Goal: Task Accomplishment & Management: Use online tool/utility

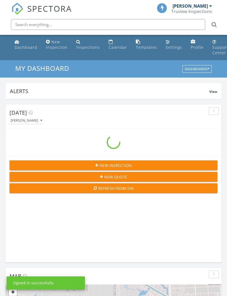
scroll to position [933, 228]
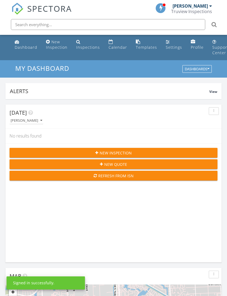
click at [169, 28] on input "text" at bounding box center [108, 24] width 195 height 11
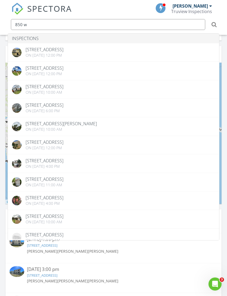
scroll to position [222, 0]
type input "850 w 40"
click at [198, 7] on div "[PERSON_NAME]" at bounding box center [190, 5] width 35 height 5
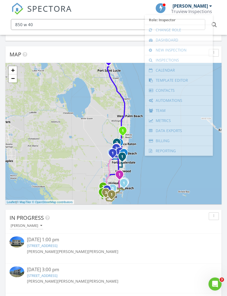
scroll to position [222, 0]
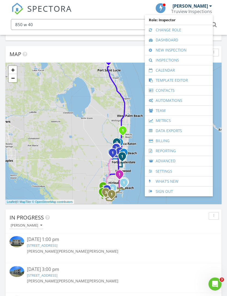
click at [182, 31] on link "Change Role" at bounding box center [179, 30] width 63 height 10
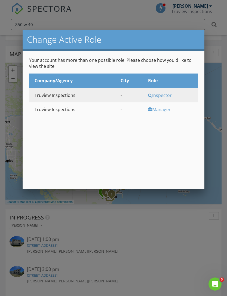
click at [166, 95] on div "Inspector" at bounding box center [172, 95] width 48 height 6
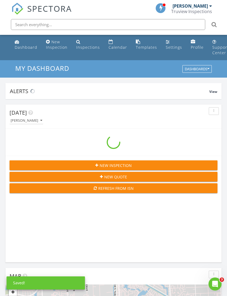
scroll to position [933, 228]
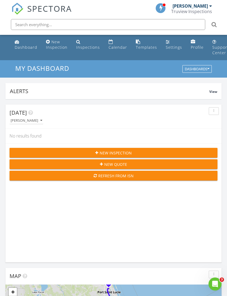
click at [161, 26] on input "text" at bounding box center [108, 24] width 195 height 11
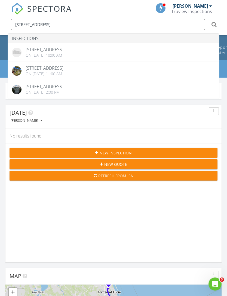
type input "850 w 40 st"
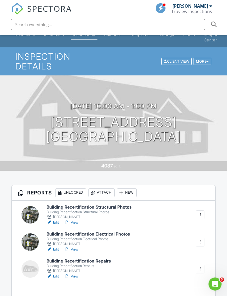
click at [75, 220] on link "View" at bounding box center [71, 222] width 14 height 5
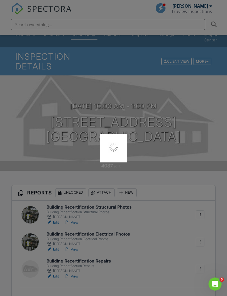
scroll to position [30, 0]
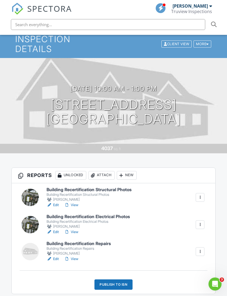
click at [77, 257] on link "View" at bounding box center [71, 259] width 14 height 5
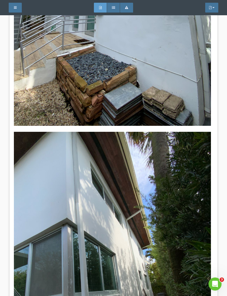
scroll to position [746, 0]
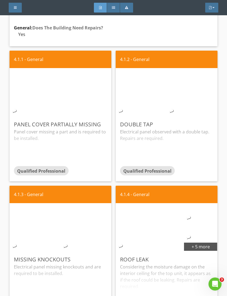
scroll to position [974, 0]
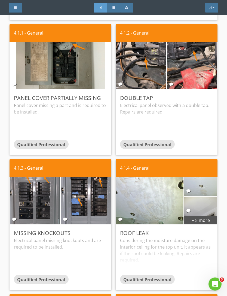
click at [13, 84] on div at bounding box center [14, 84] width 4 height 4
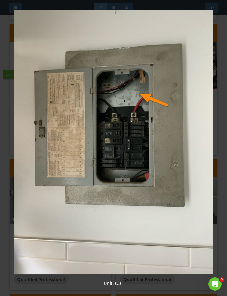
click at [8, 97] on div "Unit 3931" at bounding box center [113, 148] width 227 height 296
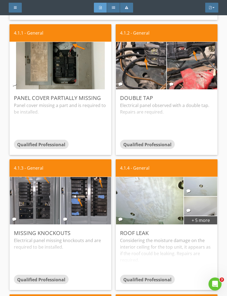
click at [123, 85] on img at bounding box center [141, 65] width 89 height 119
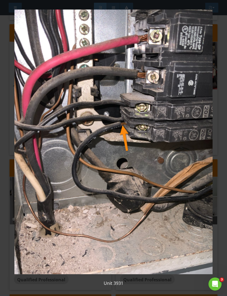
click at [223, 100] on div "Unit 3931" at bounding box center [113, 148] width 227 height 296
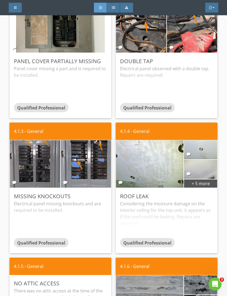
scroll to position [1009, 0]
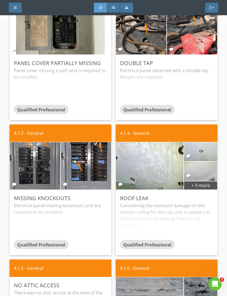
click at [15, 187] on img at bounding box center [34, 166] width 89 height 119
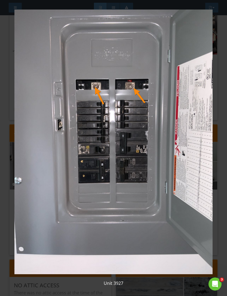
click at [216, 169] on div "Unit 3927" at bounding box center [113, 148] width 227 height 296
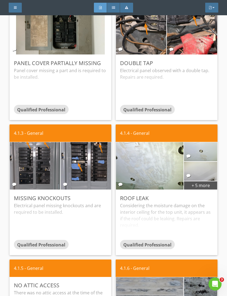
click at [62, 181] on img at bounding box center [85, 166] width 89 height 119
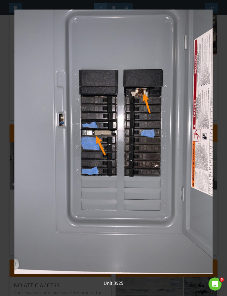
click at [218, 156] on div "Unit 3925" at bounding box center [113, 148] width 227 height 296
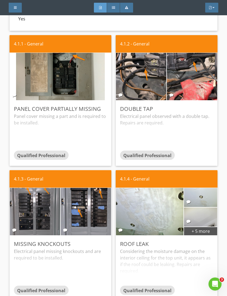
scroll to position [921, 0]
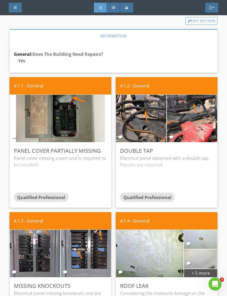
click at [15, 138] on div at bounding box center [14, 137] width 4 height 4
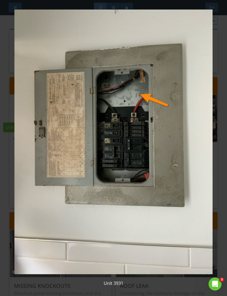
click at [213, 162] on img at bounding box center [114, 142] width 200 height 265
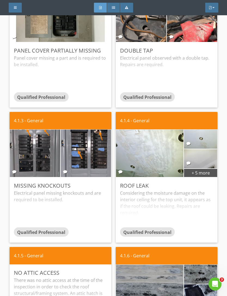
scroll to position [1055, 0]
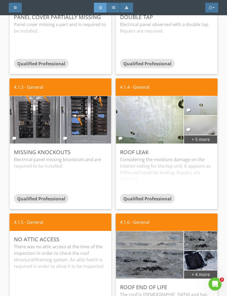
click at [11, 135] on img at bounding box center [34, 120] width 89 height 119
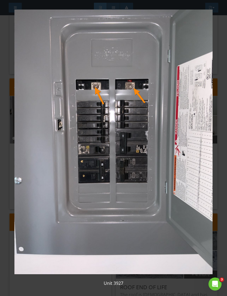
click at [217, 220] on div "Unit 3927" at bounding box center [113, 148] width 227 height 296
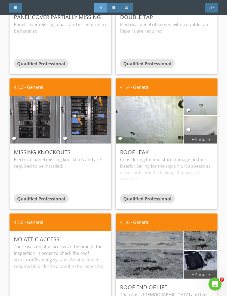
click at [62, 136] on img at bounding box center [85, 120] width 89 height 119
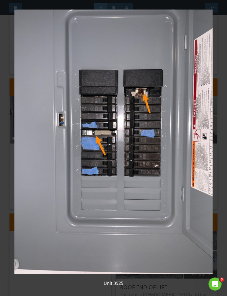
click at [219, 208] on div "Unit 3925" at bounding box center [113, 148] width 227 height 296
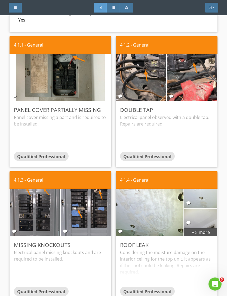
scroll to position [937, 0]
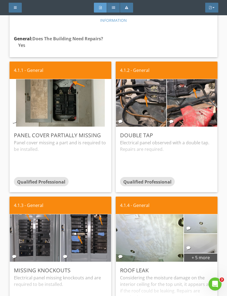
click at [170, 118] on img at bounding box center [192, 103] width 89 height 119
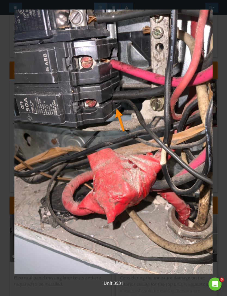
click at [217, 137] on div "Unit 3931" at bounding box center [113, 148] width 227 height 296
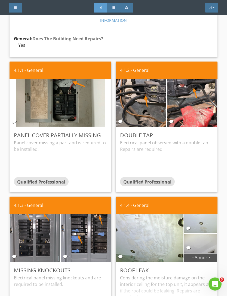
click at [121, 122] on div at bounding box center [121, 121] width 4 height 4
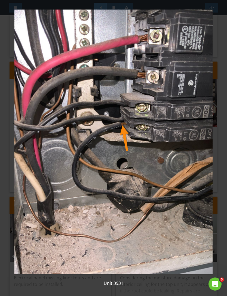
click at [219, 130] on div "Unit 3931" at bounding box center [113, 148] width 227 height 296
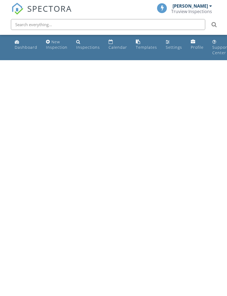
click at [176, 25] on input "text" at bounding box center [108, 24] width 195 height 11
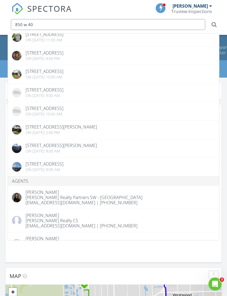
scroll to position [146, 0]
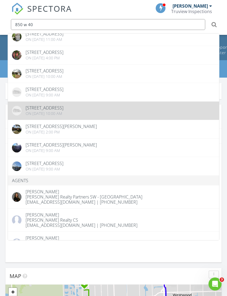
type input "850 w 40"
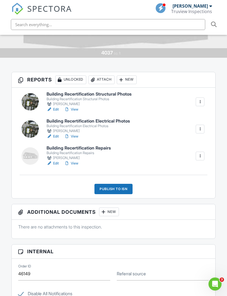
click at [53, 161] on link "Edit" at bounding box center [53, 163] width 12 height 5
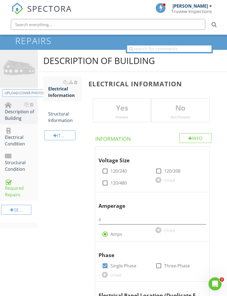
scroll to position [52, 0]
click at [15, 188] on div "Required Repairs" at bounding box center [21, 188] width 33 height 20
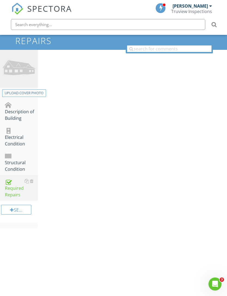
click at [8, 192] on div "Required Repairs" at bounding box center [21, 188] width 33 height 20
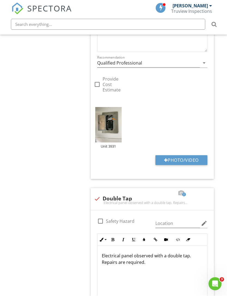
scroll to position [372, 0]
click at [187, 156] on button "Photo/Video" at bounding box center [182, 160] width 52 height 10
type input "C:\fakepath\IMG_2448.jpeg"
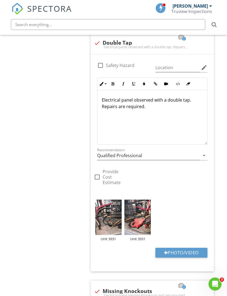
scroll to position [532, 0]
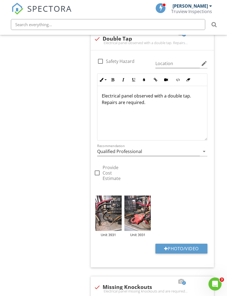
click at [188, 244] on button "Photo/Video" at bounding box center [182, 249] width 52 height 10
type input "C:\fakepath\IMG_2449.jpeg"
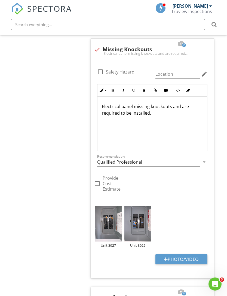
scroll to position [805, 0]
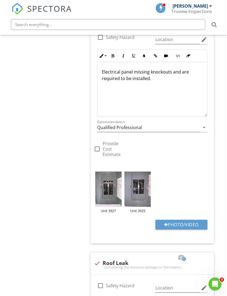
click at [186, 220] on button "Photo/Video" at bounding box center [182, 225] width 52 height 10
type input "C:\fakepath\IMG_2450.jpeg"
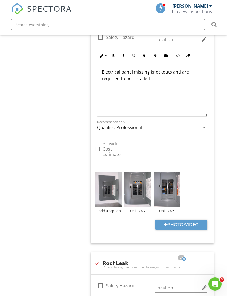
click at [116, 209] on div "+ Add a caption" at bounding box center [108, 211] width 26 height 4
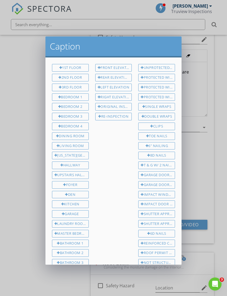
scroll to position [109, 0]
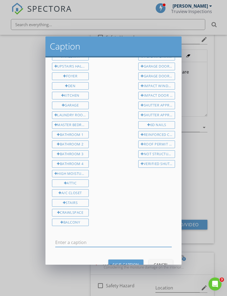
click at [122, 238] on input "text" at bounding box center [113, 242] width 117 height 9
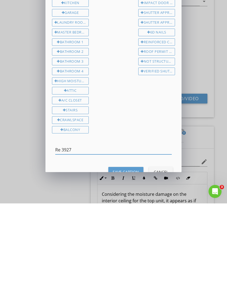
type input "Re 3927"
click at [136, 262] on div "Save Caption" at bounding box center [126, 265] width 26 height 6
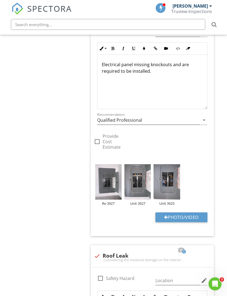
scroll to position [812, 0]
click at [185, 213] on button "Photo/Video" at bounding box center [182, 218] width 52 height 10
type input "C:\fakepath\IMG_2452.jpeg"
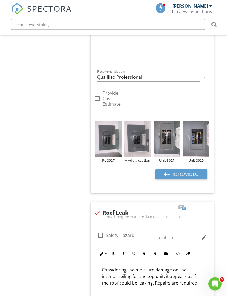
scroll to position [855, 0]
click at [140, 158] on div "+ Add a caption" at bounding box center [138, 160] width 26 height 4
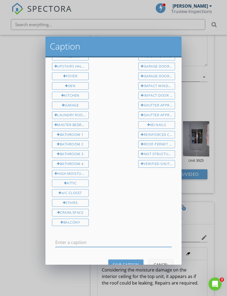
click at [119, 238] on input "text" at bounding box center [113, 242] width 117 height 9
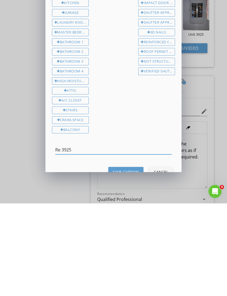
type input "Re 3925"
click at [134, 262] on div "Save Caption" at bounding box center [126, 265] width 26 height 6
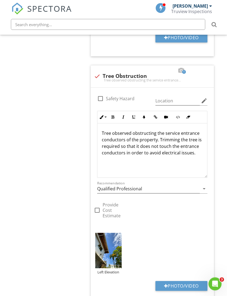
scroll to position [1989, 0]
click at [113, 233] on img at bounding box center [108, 250] width 26 height 35
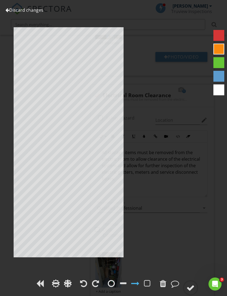
scroll to position [2219, 0]
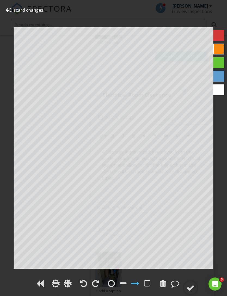
click at [191, 284] on div at bounding box center [191, 288] width 8 height 8
click at [192, 285] on div at bounding box center [191, 288] width 8 height 8
click at [13, 9] on link "Discard changes" at bounding box center [24, 10] width 38 height 6
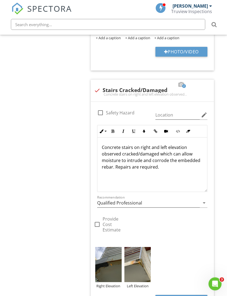
scroll to position [1727, 0]
click at [135, 247] on img at bounding box center [138, 264] width 26 height 35
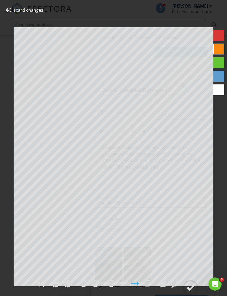
click at [197, 295] on circle at bounding box center [191, 288] width 14 height 14
click at [192, 292] on div at bounding box center [191, 288] width 8 height 8
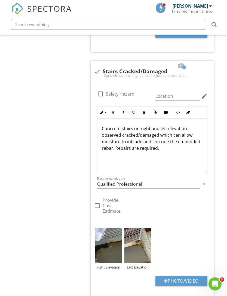
scroll to position [1745, 0]
click at [188, 276] on button "Photo/Video" at bounding box center [182, 281] width 52 height 10
type input "C:\fakepath\IMG_2455.jpeg"
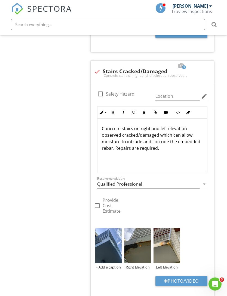
click at [115, 265] on div "+ Add a caption" at bounding box center [108, 267] width 26 height 4
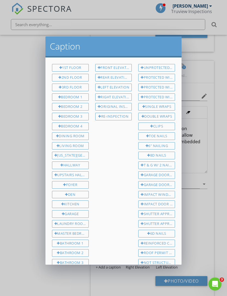
scroll to position [109, 0]
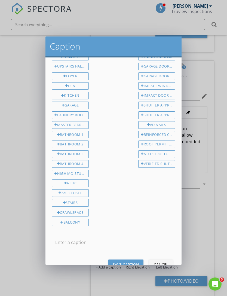
click at [120, 234] on div at bounding box center [114, 243] width 130 height 19
click at [122, 238] on input "text" at bounding box center [113, 242] width 117 height 9
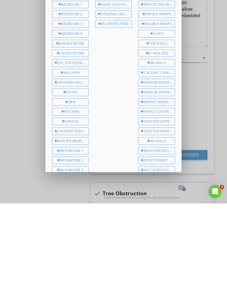
scroll to position [0, 0]
click at [122, 94] on div "Right Elevation" at bounding box center [113, 98] width 37 height 8
type input "Re Right Elevation"
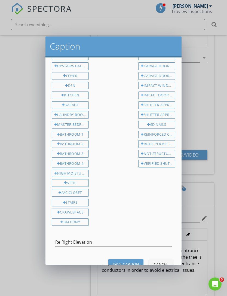
scroll to position [109, 0]
click at [129, 262] on div "Save Caption" at bounding box center [126, 265] width 26 height 6
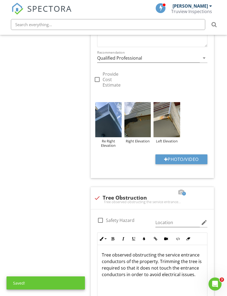
click at [169, 102] on img at bounding box center [167, 119] width 26 height 35
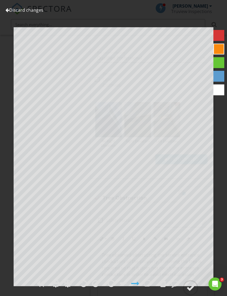
click at [194, 292] on div at bounding box center [191, 288] width 8 height 8
click at [9, 13] on link "Discard changes" at bounding box center [24, 10] width 38 height 6
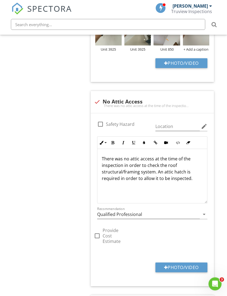
click at [190, 263] on button "Photo/Video" at bounding box center [182, 268] width 52 height 10
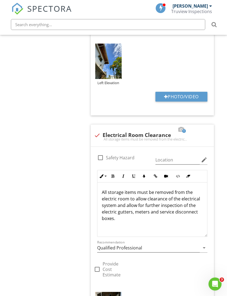
scroll to position [2206, 0]
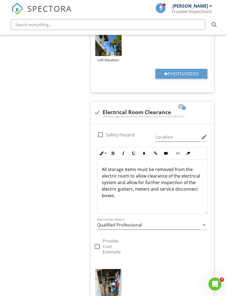
click at [112, 269] on img at bounding box center [108, 286] width 26 height 35
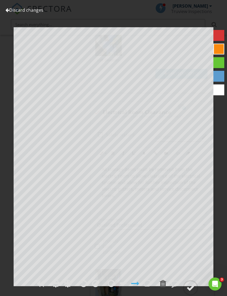
click at [192, 292] on div at bounding box center [191, 288] width 8 height 8
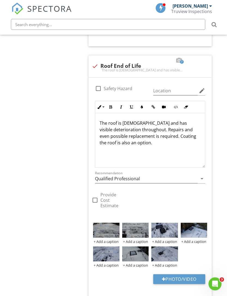
scroll to position [1455, 2]
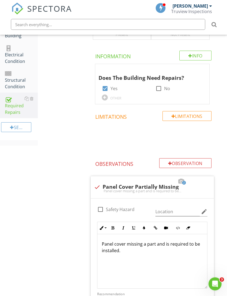
click at [196, 164] on div "Observation" at bounding box center [185, 164] width 52 height 10
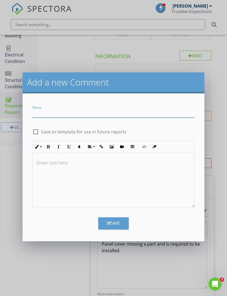
click at [143, 110] on input "Name" at bounding box center [113, 113] width 162 height 9
type input "Exposed Rebar"
click at [100, 168] on div at bounding box center [114, 180] width 162 height 55
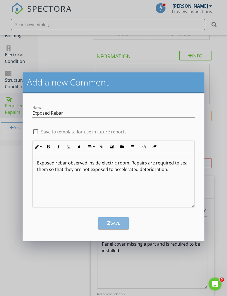
click at [121, 219] on button "Save" at bounding box center [113, 224] width 31 height 12
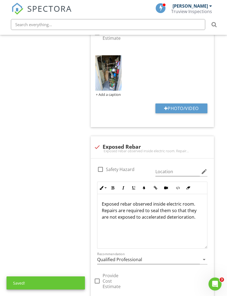
scroll to position [2405, 0]
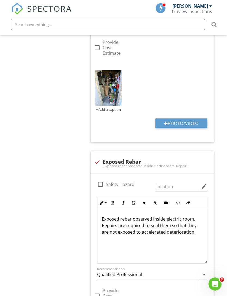
type input "C:\fakepath\IMG_2479.jpeg"
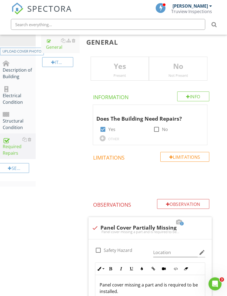
scroll to position [110, 2]
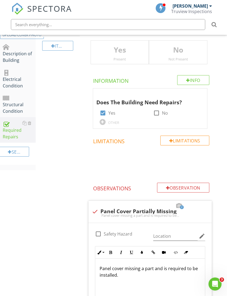
click at [200, 187] on div "Observation" at bounding box center [183, 188] width 52 height 10
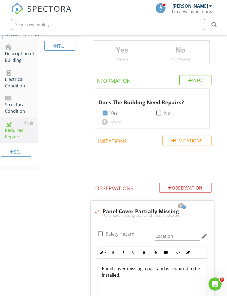
scroll to position [110, 0]
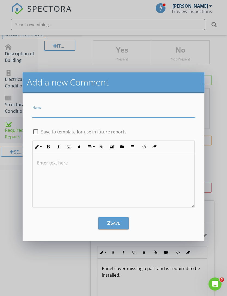
click at [152, 111] on input "Name" at bounding box center [113, 113] width 162 height 9
type input "Electrical Panel Breakers Corroded"
click at [150, 161] on p at bounding box center [113, 163] width 153 height 7
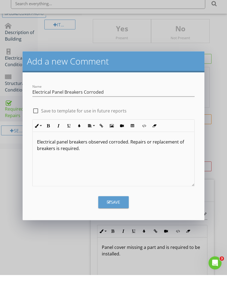
click at [123, 218] on button "Save" at bounding box center [113, 224] width 31 height 12
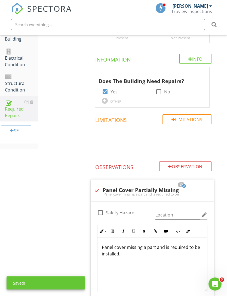
scroll to position [2648, 0]
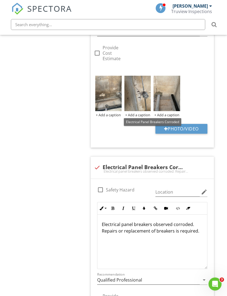
click at [160, 159] on div at bounding box center [158, 161] width 7 height 5
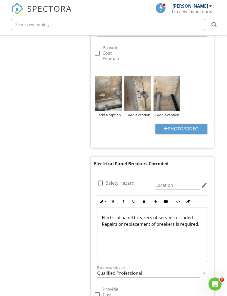
scroll to position [2641, 0]
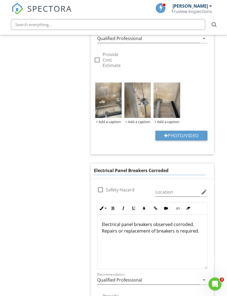
click at [147, 166] on input "Electrical Panel Breakers Corroded" at bounding box center [149, 170] width 111 height 9
click at [148, 166] on input "Electrical Panel Breakers Corroded" at bounding box center [149, 170] width 111 height 9
type input "Electrical Panel Corrosion"
click at [152, 215] on div "Electrical panel breakers observed corroded. Repairs or replacement of breakers…" at bounding box center [153, 242] width 110 height 55
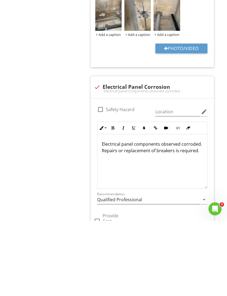
scroll to position [2661, 0]
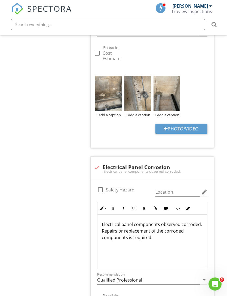
type input "C:\fakepath\IMG_2483.jpeg"
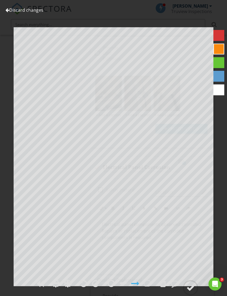
click at [176, 288] on div at bounding box center [175, 284] width 8 height 8
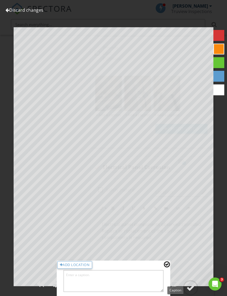
click at [123, 292] on textarea at bounding box center [114, 281] width 100 height 22
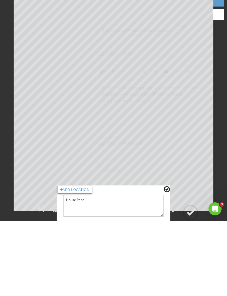
type textarea "House Panel 1"
click at [167, 261] on div at bounding box center [167, 264] width 6 height 7
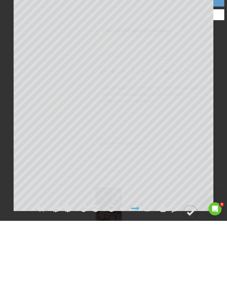
scroll to position [2692, 0]
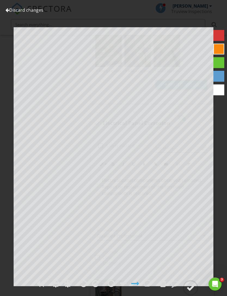
click at [191, 292] on div at bounding box center [191, 288] width 8 height 8
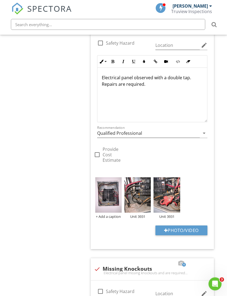
scroll to position [580, 0]
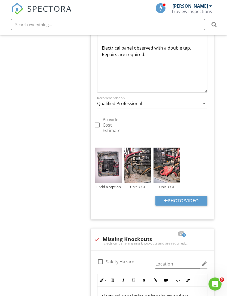
click at [187, 196] on button "Photo/Video" at bounding box center [182, 201] width 52 height 10
type input "C:\fakepath\IMG_2486.jpeg"
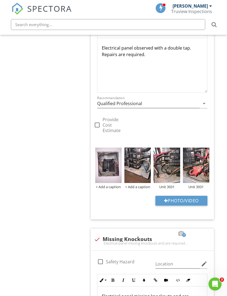
click at [146, 185] on div "+ Add a caption" at bounding box center [138, 187] width 26 height 4
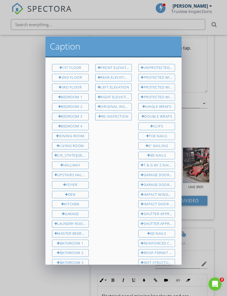
scroll to position [109, 0]
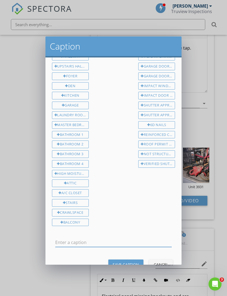
click at [106, 238] on input "text" at bounding box center [113, 242] width 117 height 9
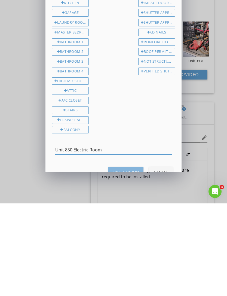
type input "Unit 850 Electric Room"
click at [129, 260] on button "Save Caption" at bounding box center [126, 265] width 35 height 10
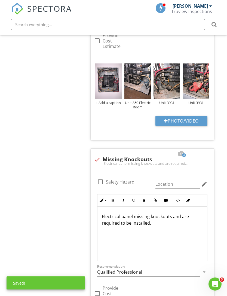
scroll to position [622, 0]
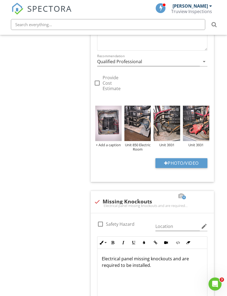
click at [136, 121] on img at bounding box center [138, 123] width 26 height 35
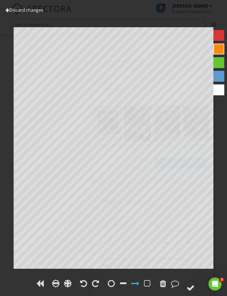
click at [191, 286] on div at bounding box center [191, 288] width 8 height 8
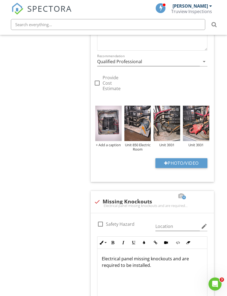
click at [110, 143] on div "+ Add a caption" at bounding box center [108, 145] width 26 height 4
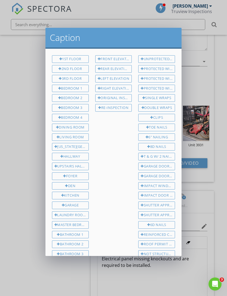
scroll to position [109, 0]
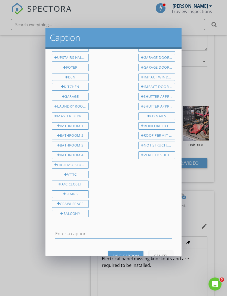
click at [99, 230] on input "text" at bounding box center [113, 234] width 117 height 9
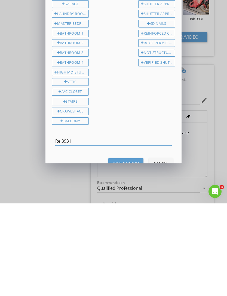
type input "Re 3931"
click at [130, 253] on div "Save Caption" at bounding box center [126, 256] width 26 height 6
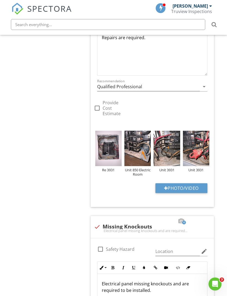
scroll to position [596, 0]
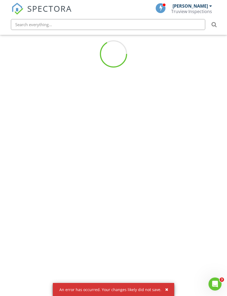
click at [199, 10] on div "Truview Inspections" at bounding box center [191, 11] width 41 height 5
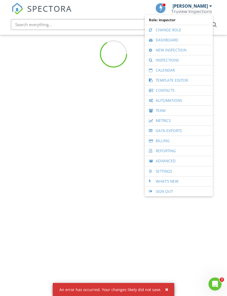
click at [186, 31] on link "Change Role" at bounding box center [179, 30] width 63 height 10
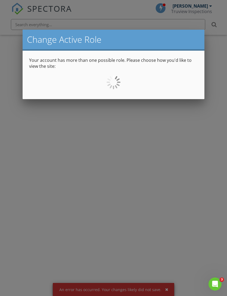
click at [194, 140] on div at bounding box center [113, 158] width 227 height 370
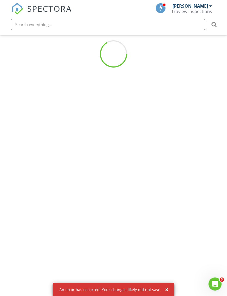
click at [194, 10] on div "Truview Inspections" at bounding box center [191, 11] width 41 height 5
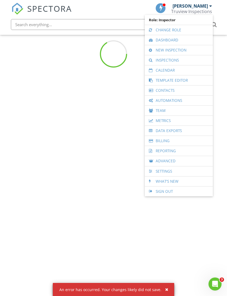
click at [178, 32] on link "Change Role" at bounding box center [179, 30] width 63 height 10
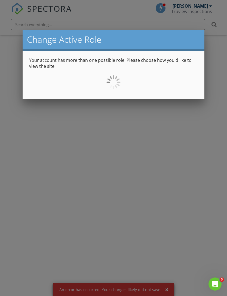
click at [192, 23] on div at bounding box center [113, 158] width 227 height 370
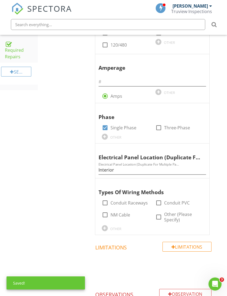
scroll to position [133, 0]
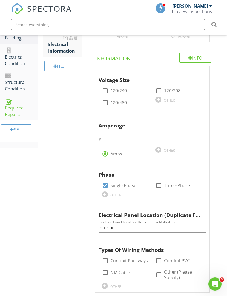
click at [12, 110] on div "Required Repairs" at bounding box center [21, 108] width 33 height 20
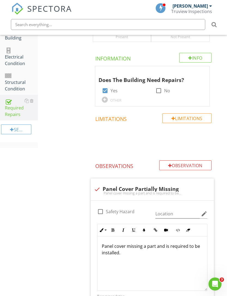
click at [13, 112] on div "Required Repairs" at bounding box center [21, 108] width 33 height 20
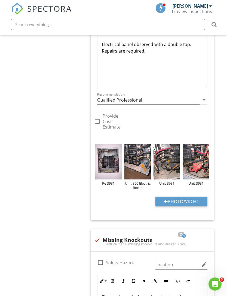
scroll to position [567, 0]
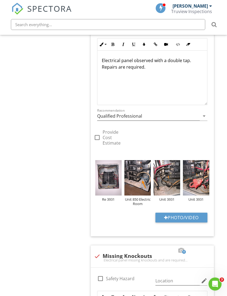
click at [144, 170] on img at bounding box center [138, 177] width 26 height 35
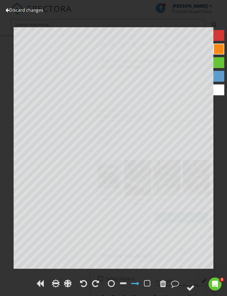
click at [165, 283] on div at bounding box center [163, 284] width 7 height 8
click at [193, 283] on circle at bounding box center [191, 288] width 14 height 14
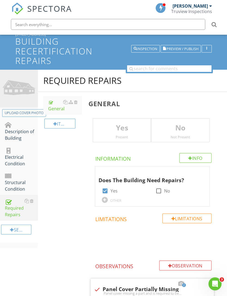
scroll to position [0, 2]
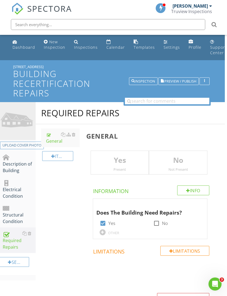
click at [149, 79] on div "Inspection" at bounding box center [144, 81] width 24 height 4
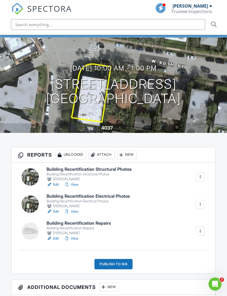
click at [57, 182] on link "Edit" at bounding box center [53, 184] width 12 height 5
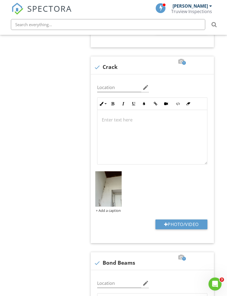
scroll to position [359, 0]
click at [196, 64] on div at bounding box center [197, 61] width 7 height 5
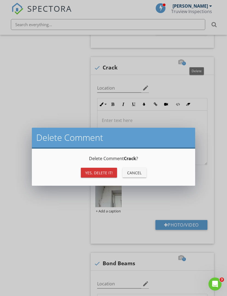
click at [109, 176] on button "Yes, Delete it!" at bounding box center [99, 173] width 36 height 10
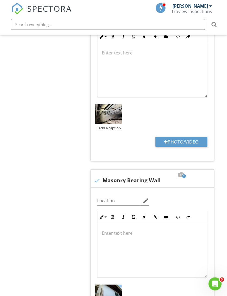
scroll to position [426, 0]
click at [116, 116] on img at bounding box center [108, 114] width 26 height 20
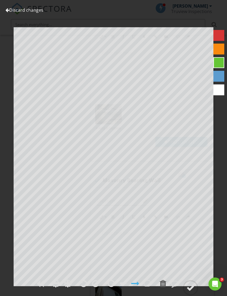
click at [191, 292] on div at bounding box center [191, 288] width 8 height 8
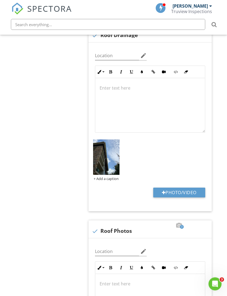
scroll to position [1338, 2]
click at [111, 164] on img at bounding box center [106, 157] width 26 height 35
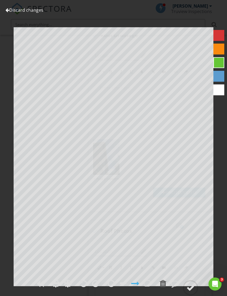
click at [190, 292] on div at bounding box center [191, 288] width 8 height 8
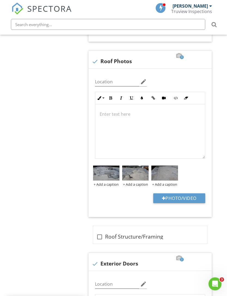
scroll to position [1508, 2]
click at [0, 0] on div at bounding box center [0, 0] width 0 height 0
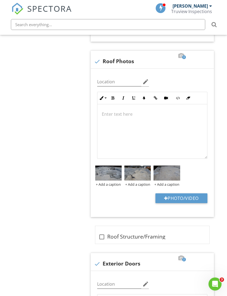
scroll to position [1508, 0]
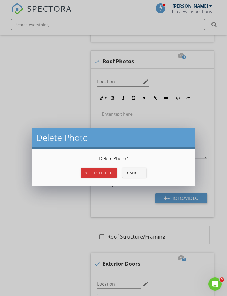
click at [109, 174] on div "Yes, Delete it!" at bounding box center [99, 173] width 28 height 6
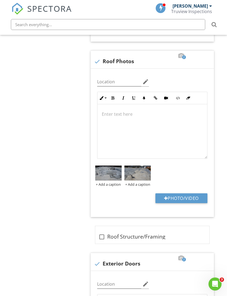
click at [0, 0] on div at bounding box center [0, 0] width 0 height 0
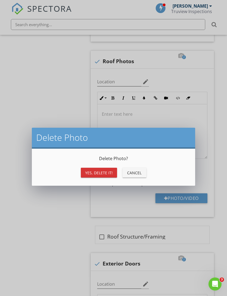
click at [107, 176] on div "Yes, Delete it!" at bounding box center [99, 173] width 28 height 6
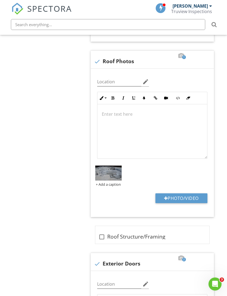
click at [0, 0] on div at bounding box center [0, 0] width 0 height 0
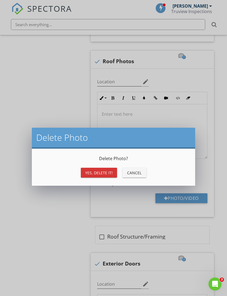
click at [109, 172] on div "Yes, Delete it!" at bounding box center [99, 173] width 28 height 6
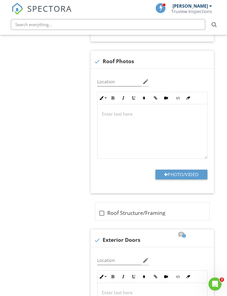
click at [185, 176] on button "Photo/Video" at bounding box center [182, 175] width 52 height 10
type input "C:\fakepath\2025-08-28-11-32-37-391.png"
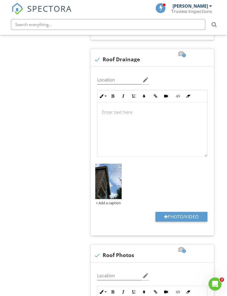
scroll to position [1320, 0]
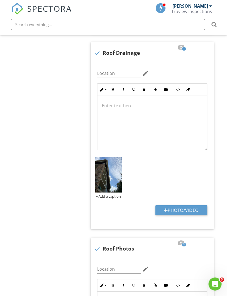
click at [177, 212] on button "Photo/Video" at bounding box center [182, 211] width 52 height 10
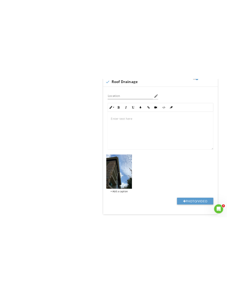
scroll to position [1404, 0]
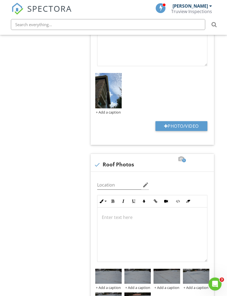
type input "C:\fakepath\image.jpg"
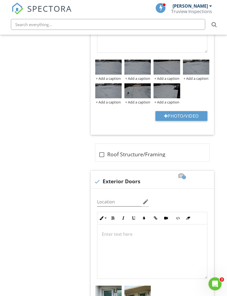
scroll to position [1614, 0]
click at [101, 158] on div at bounding box center [101, 154] width 9 height 9
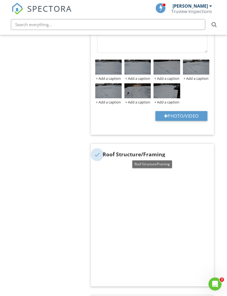
checkbox input "true"
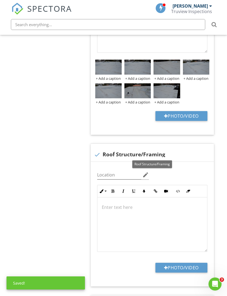
click at [188, 265] on button "Photo/Video" at bounding box center [182, 268] width 52 height 10
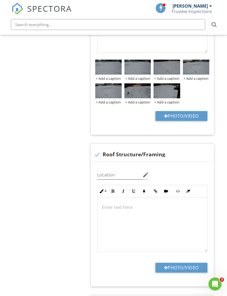
type input "C:\fakepath\IMG_2220.jpeg"
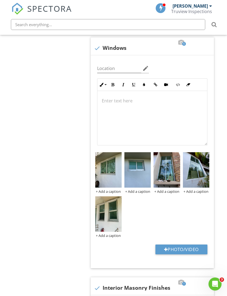
scroll to position [2111, 0]
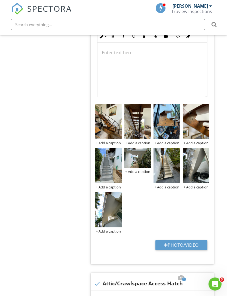
click at [109, 122] on img at bounding box center [108, 121] width 26 height 35
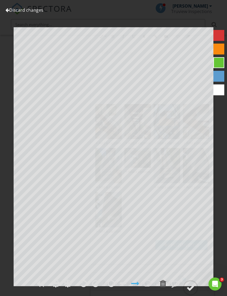
click at [192, 292] on div at bounding box center [191, 288] width 8 height 8
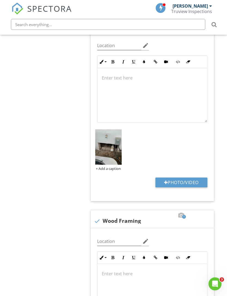
scroll to position [2853, 0]
click at [116, 135] on img at bounding box center [108, 146] width 26 height 35
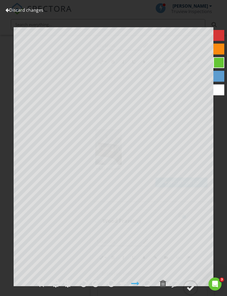
click at [185, 295] on circle at bounding box center [191, 288] width 14 height 14
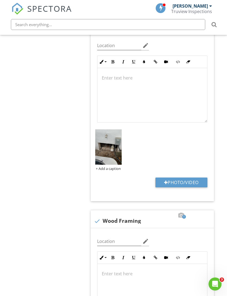
click at [0, 0] on div at bounding box center [0, 0] width 0 height 0
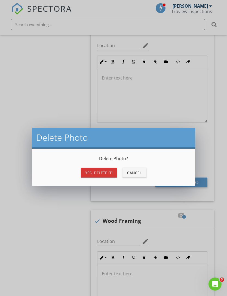
click at [109, 171] on div "Yes, Delete it!" at bounding box center [99, 173] width 28 height 6
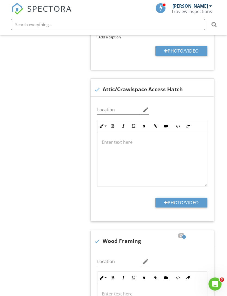
scroll to position [2776, 0]
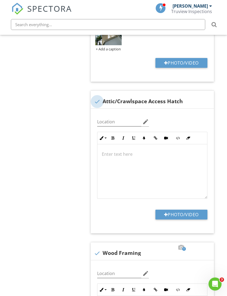
click at [97, 104] on div at bounding box center [97, 101] width 9 height 9
checkbox input "true"
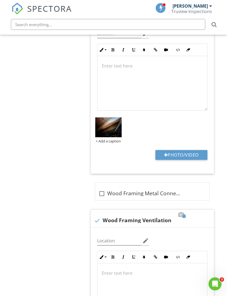
scroll to position [2900, 0]
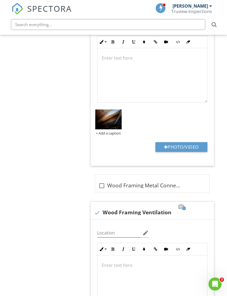
click at [110, 121] on img at bounding box center [108, 120] width 26 height 20
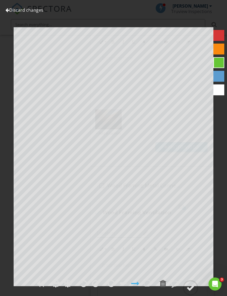
click at [191, 292] on div at bounding box center [191, 288] width 8 height 8
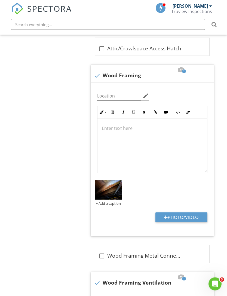
scroll to position [2831, 0]
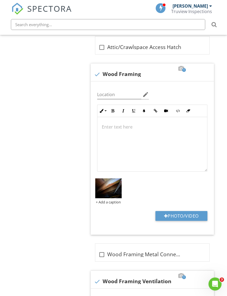
click at [113, 191] on img at bounding box center [108, 189] width 26 height 20
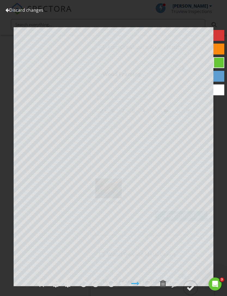
click at [191, 292] on div at bounding box center [191, 288] width 8 height 8
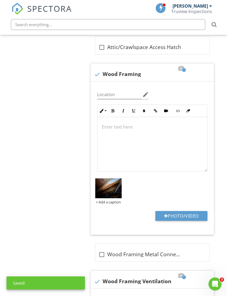
click at [0, 0] on div at bounding box center [0, 0] width 0 height 0
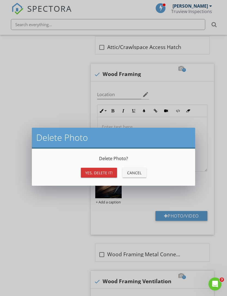
click at [109, 170] on div "Yes, Delete it!" at bounding box center [99, 173] width 28 height 6
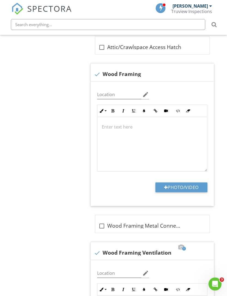
click at [181, 190] on button "Photo/Video" at bounding box center [182, 188] width 52 height 10
type input "C:\fakepath\IMG_2223.jpeg"
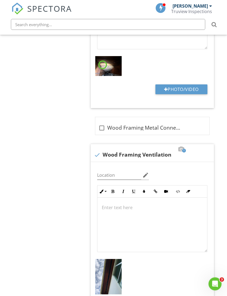
scroll to position [2953, 0]
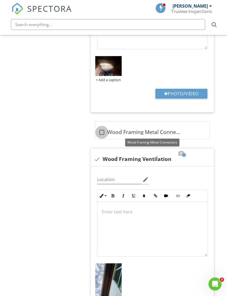
click at [104, 133] on div at bounding box center [101, 132] width 9 height 9
checkbox input "true"
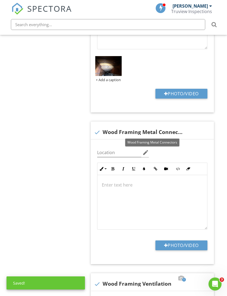
click at [192, 246] on button "Photo/Video" at bounding box center [182, 246] width 52 height 10
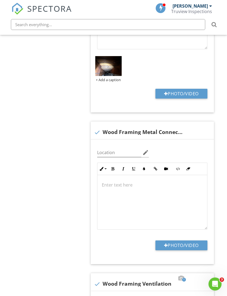
type input "C:\fakepath\IMG_2226.jpeg"
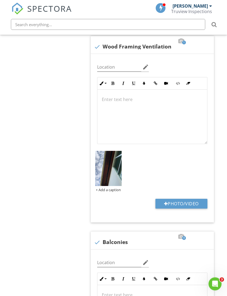
scroll to position [3235, 0]
click at [113, 174] on img at bounding box center [108, 168] width 26 height 35
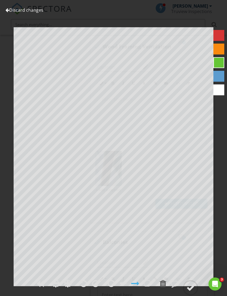
click at [190, 292] on div at bounding box center [191, 288] width 8 height 8
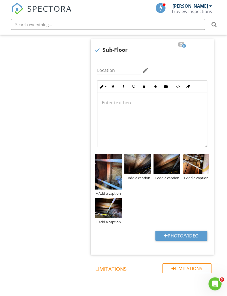
scroll to position [3612, 0]
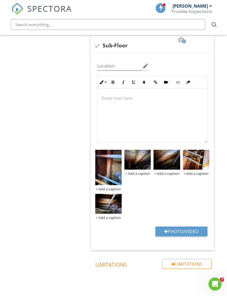
click at [112, 206] on img at bounding box center [108, 204] width 26 height 20
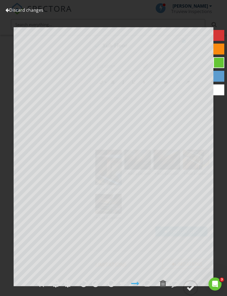
click at [191, 292] on div at bounding box center [191, 288] width 8 height 8
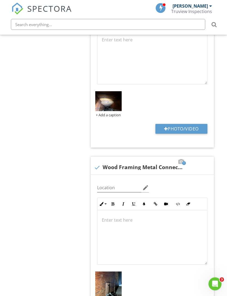
scroll to position [2918, 0]
click at [175, 128] on button "Photo/Video" at bounding box center [182, 129] width 52 height 10
type input "C:\fakepath\IMG_2529.jpeg"
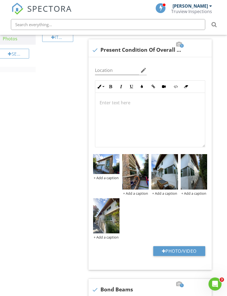
scroll to position [0, 0]
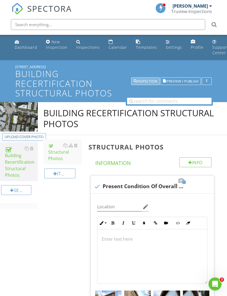
click at [152, 80] on div "Inspection" at bounding box center [146, 81] width 24 height 4
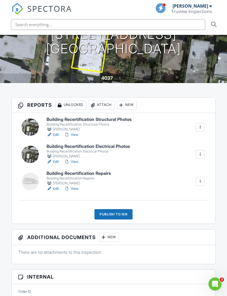
click at [57, 159] on link "Edit" at bounding box center [53, 161] width 12 height 5
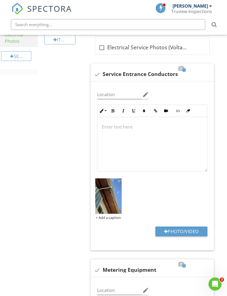
scroll to position [118, 0]
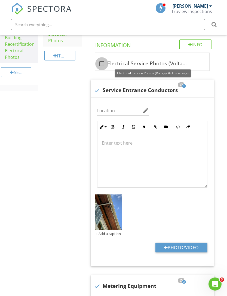
click at [103, 63] on div at bounding box center [101, 63] width 9 height 9
checkbox input "true"
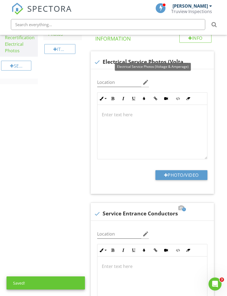
scroll to position [144, 0]
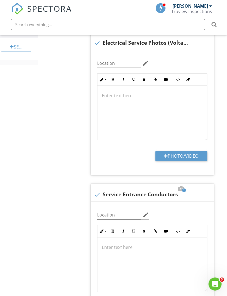
click at [184, 156] on button "Photo/Video" at bounding box center [182, 156] width 52 height 10
type input "C:\fakepath\IMG_2477.jpeg"
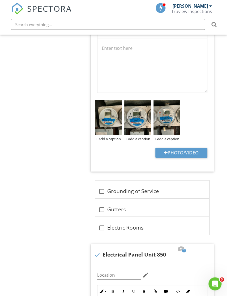
scroll to position [640, 0]
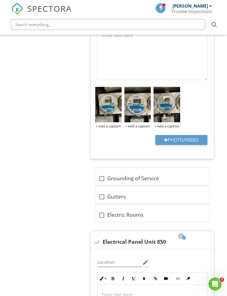
click at [0, 0] on div at bounding box center [0, 0] width 0 height 0
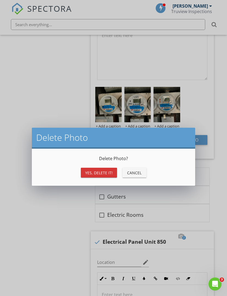
click at [115, 171] on button "Yes, Delete it!" at bounding box center [99, 173] width 36 height 10
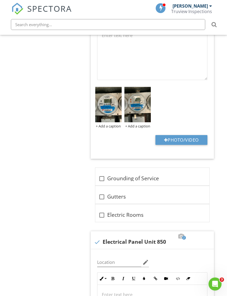
click at [0, 0] on div at bounding box center [0, 0] width 0 height 0
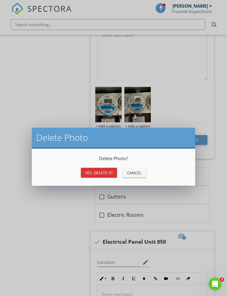
click at [111, 171] on div "Yes, Delete it!" at bounding box center [99, 173] width 28 height 6
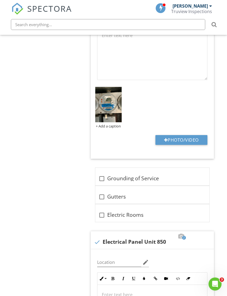
click at [0, 0] on div at bounding box center [0, 0] width 0 height 0
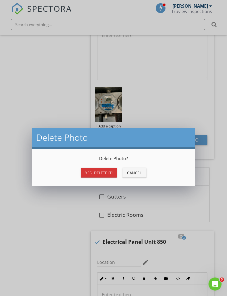
click at [109, 171] on div "Yes, Delete it!" at bounding box center [99, 173] width 28 height 6
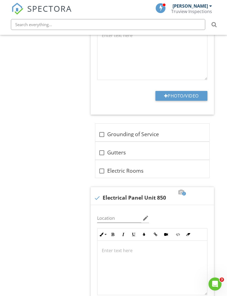
click at [183, 96] on button "Photo/Video" at bounding box center [182, 96] width 52 height 10
type input "C:\fakepath\IMG_2466.jpeg"
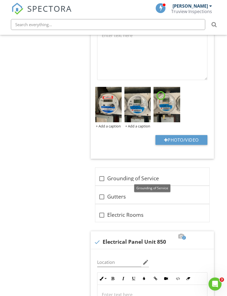
click at [103, 179] on div at bounding box center [101, 178] width 9 height 9
checkbox input "true"
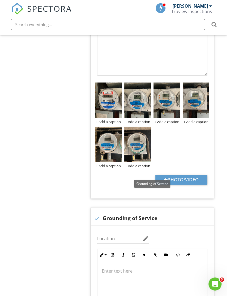
scroll to position [646, 0]
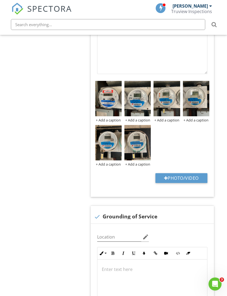
click at [187, 178] on button "Photo/Video" at bounding box center [182, 178] width 52 height 10
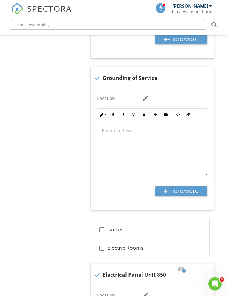
scroll to position [785, 0]
click at [178, 191] on button "Photo/Video" at bounding box center [182, 191] width 52 height 10
type input "C:\fakepath\IMG_2499.jpeg"
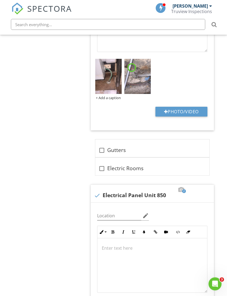
scroll to position [908, 0]
click at [104, 150] on div at bounding box center [101, 150] width 9 height 9
checkbox input "true"
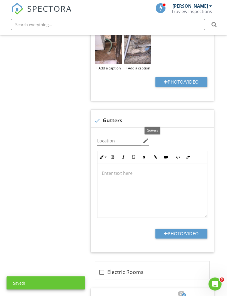
scroll to position [997, 0]
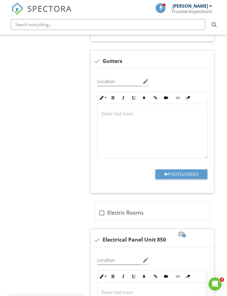
click at [177, 174] on button "Photo/Video" at bounding box center [182, 175] width 52 height 10
type input "C:\fakepath\IMG_2501.jpeg"
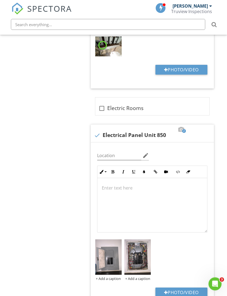
scroll to position [1126, 0]
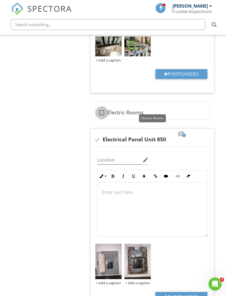
click at [104, 110] on div at bounding box center [101, 112] width 9 height 9
checkbox input "true"
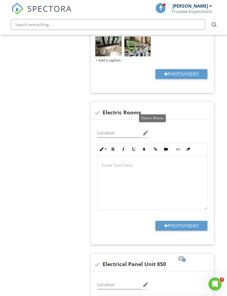
click at [150, 108] on div at bounding box center [151, 106] width 7 height 5
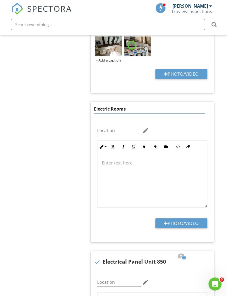
click at [144, 112] on input "Electric Rooms" at bounding box center [149, 109] width 111 height 9
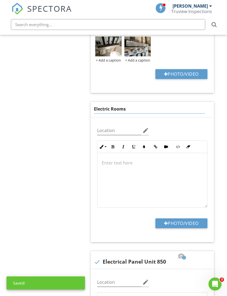
type input "Electric Room"
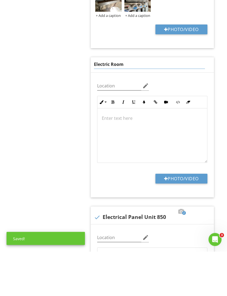
click at [195, 219] on button "Photo/Video" at bounding box center [182, 224] width 52 height 10
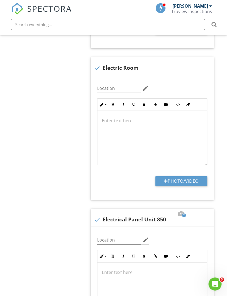
type input "C:\fakepath\IMG_2460.jpeg"
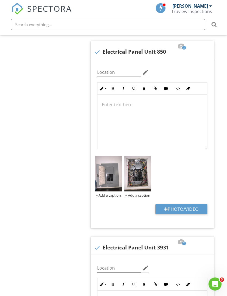
scroll to position [1380, 0]
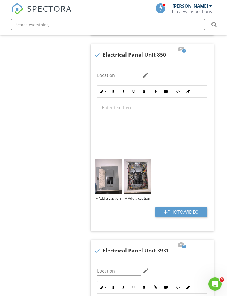
click at [174, 212] on button "Photo/Video" at bounding box center [182, 212] width 52 height 10
type input "C:\fakepath\IMG_2484.jpeg"
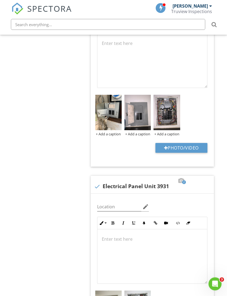
scroll to position [1444, 0]
click at [117, 135] on div "+ Add a caption" at bounding box center [108, 134] width 26 height 4
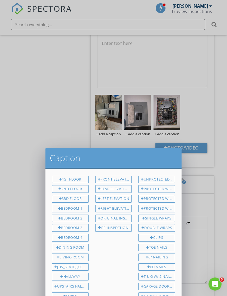
scroll to position [0, 0]
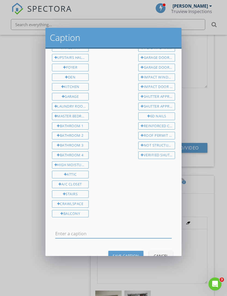
click at [110, 230] on input "text" at bounding box center [113, 234] width 117 height 9
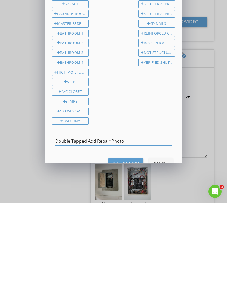
type input "Double Tapped Add Repair Photo"
click at [133, 253] on div "Save Caption" at bounding box center [126, 256] width 26 height 6
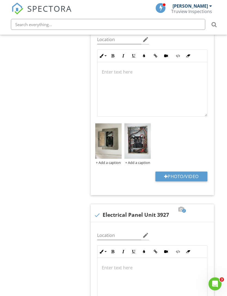
scroll to position [1620, 0]
click at [0, 0] on div at bounding box center [0, 0] width 0 height 0
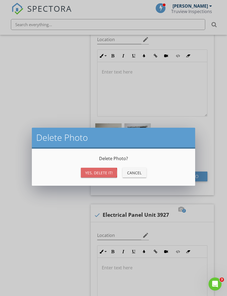
click at [110, 173] on div "Yes, Delete it!" at bounding box center [99, 173] width 28 height 6
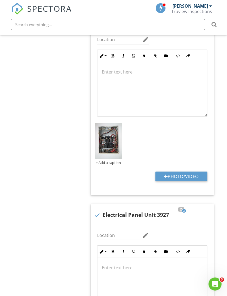
click at [0, 0] on div at bounding box center [0, 0] width 0 height 0
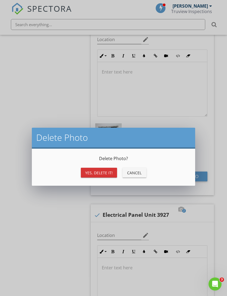
click at [107, 173] on div "Yes, Delete it!" at bounding box center [99, 173] width 28 height 6
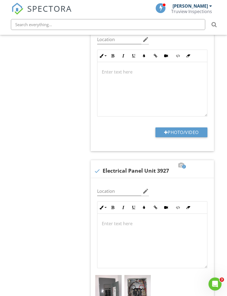
click at [179, 135] on button "Photo/Video" at bounding box center [182, 133] width 52 height 10
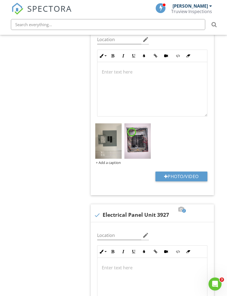
click at [195, 177] on button "Photo/Video" at bounding box center [182, 177] width 52 height 10
type input "C:\fakepath\IMG_2487.jpeg"
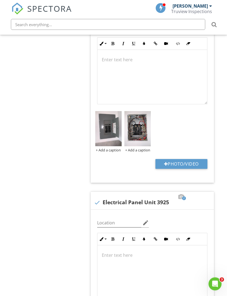
scroll to position [1829, 0]
click at [0, 0] on div at bounding box center [0, 0] width 0 height 0
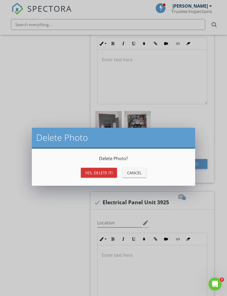
click at [111, 171] on div "Yes, Delete it!" at bounding box center [99, 173] width 28 height 6
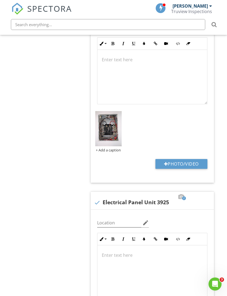
click at [185, 166] on button "Photo/Video" at bounding box center [182, 164] width 52 height 10
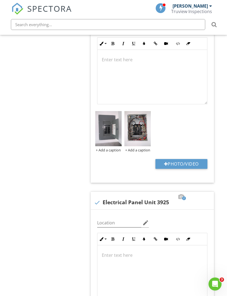
click at [180, 164] on button "Photo/Video" at bounding box center [182, 164] width 52 height 10
type input "C:\fakepath\IMG_2489.jpeg"
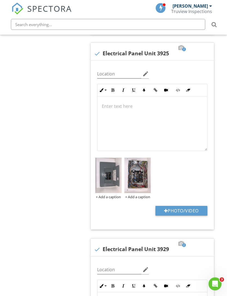
scroll to position [1980, 0]
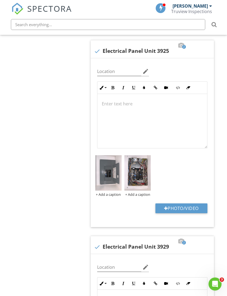
click at [113, 177] on img at bounding box center [108, 172] width 26 height 35
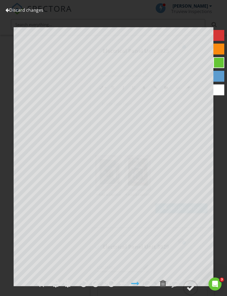
click at [193, 292] on div at bounding box center [191, 288] width 8 height 8
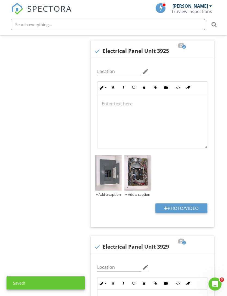
click at [0, 0] on div at bounding box center [0, 0] width 0 height 0
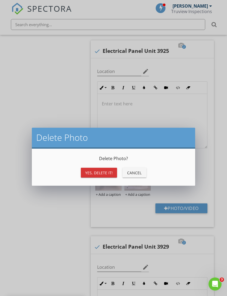
click at [110, 173] on div "Yes, Delete it!" at bounding box center [99, 173] width 28 height 6
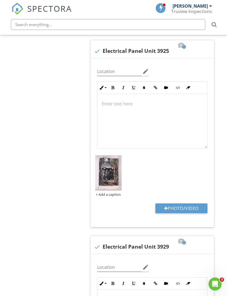
click at [179, 209] on button "Photo/Video" at bounding box center [182, 209] width 52 height 10
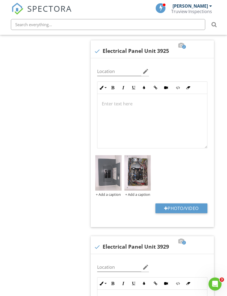
click at [176, 208] on button "Photo/Video" at bounding box center [182, 209] width 52 height 10
type input "C:\fakepath\IMG_2491.jpeg"
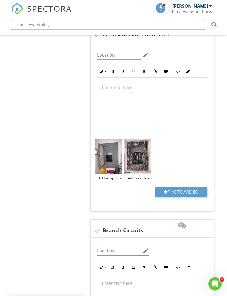
scroll to position [2193, 0]
click at [192, 194] on button "Photo/Video" at bounding box center [182, 192] width 52 height 10
type input "C:\fakepath\IMG_2495.jpeg"
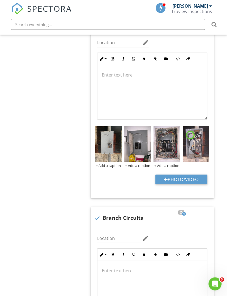
scroll to position [2213, 0]
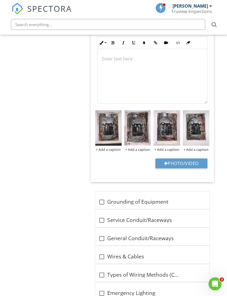
scroll to position [2417, 0]
click at [118, 118] on img at bounding box center [108, 127] width 26 height 35
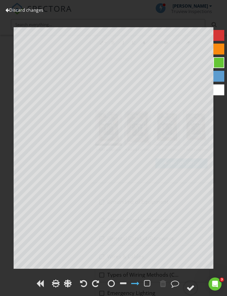
click at [179, 280] on div at bounding box center [175, 284] width 8 height 8
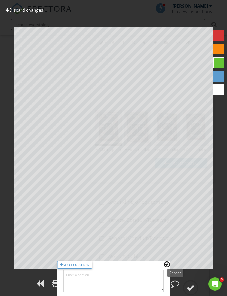
click at [165, 264] on div at bounding box center [167, 264] width 6 height 7
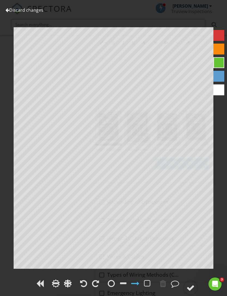
click at [192, 285] on div at bounding box center [191, 288] width 8 height 8
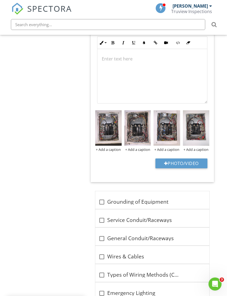
click at [121, 115] on img at bounding box center [108, 127] width 26 height 35
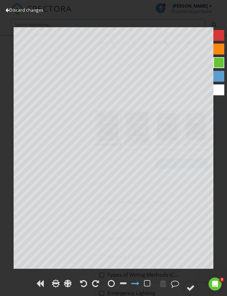
click at [190, 287] on div at bounding box center [191, 288] width 8 height 8
click at [16, 10] on link "Discard changes" at bounding box center [24, 10] width 38 height 6
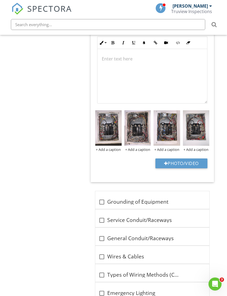
click at [13, 13] on img at bounding box center [17, 9] width 12 height 12
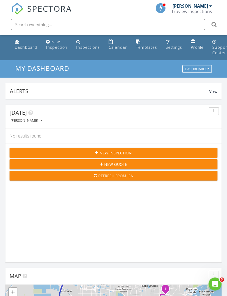
click at [174, 25] on input "text" at bounding box center [108, 24] width 195 height 11
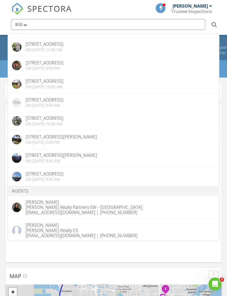
scroll to position [141, 0]
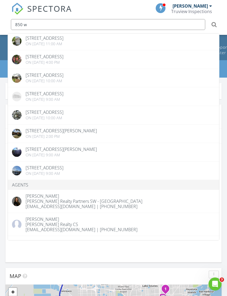
type input "850 w"
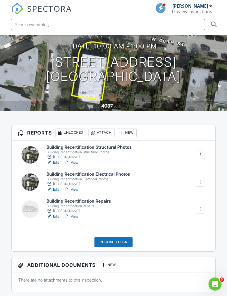
click at [56, 187] on link "Edit" at bounding box center [53, 189] width 12 height 5
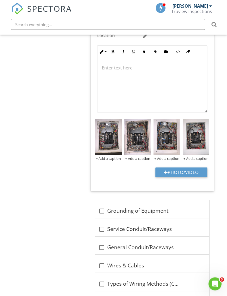
scroll to position [2408, 0]
click at [0, 0] on div at bounding box center [0, 0] width 0 height 0
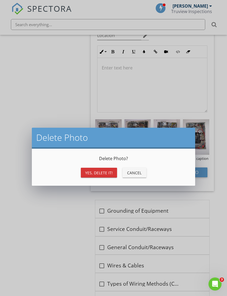
click at [109, 175] on div "Yes, Delete it!" at bounding box center [99, 173] width 28 height 6
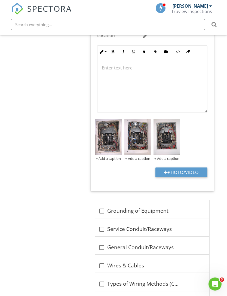
click at [0, 0] on div at bounding box center [0, 0] width 0 height 0
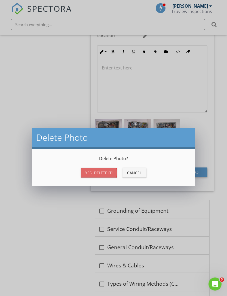
click at [111, 171] on div "Yes, Delete it!" at bounding box center [99, 173] width 28 height 6
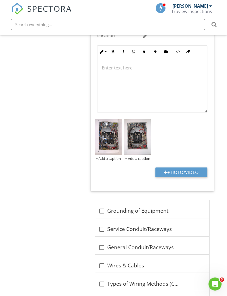
click at [0, 0] on div at bounding box center [0, 0] width 0 height 0
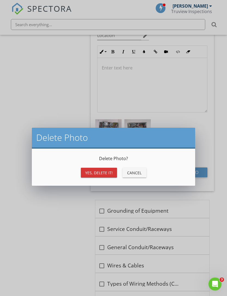
click at [110, 173] on div "Yes, Delete it!" at bounding box center [99, 173] width 28 height 6
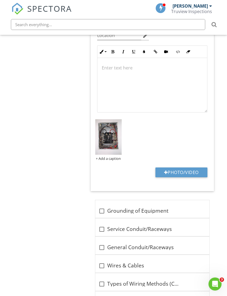
click at [0, 0] on div at bounding box center [0, 0] width 0 height 0
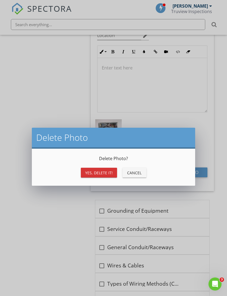
click at [108, 173] on div "Yes, Delete it!" at bounding box center [99, 173] width 28 height 6
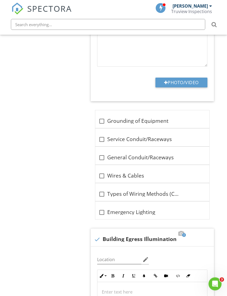
scroll to position [2454, 0]
click at [102, 140] on div at bounding box center [101, 139] width 9 height 9
checkbox input "true"
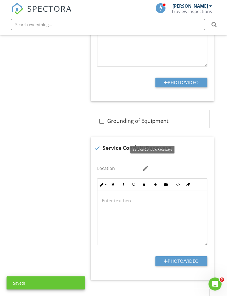
click at [188, 260] on button "Photo/Video" at bounding box center [182, 262] width 52 height 10
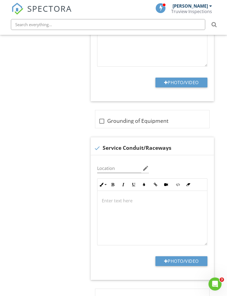
type input "C:\fakepath\IMG_2500.jpeg"
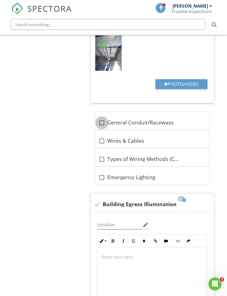
scroll to position [2671, 0]
click at [102, 126] on div at bounding box center [101, 122] width 9 height 9
checkbox input "true"
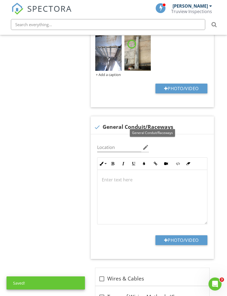
click at [187, 238] on button "Photo/Video" at bounding box center [182, 241] width 52 height 10
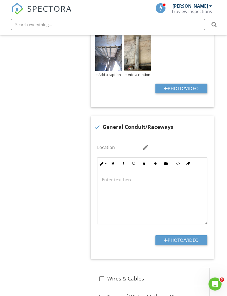
type input "C:\fakepath\IMG_2476.jpeg"
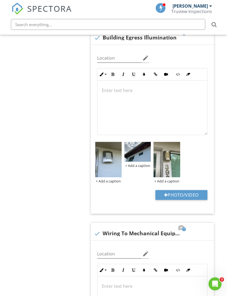
scroll to position [3020, 0]
click at [140, 155] on img at bounding box center [138, 152] width 26 height 20
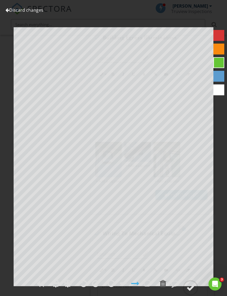
click at [189, 295] on circle at bounding box center [191, 288] width 14 height 14
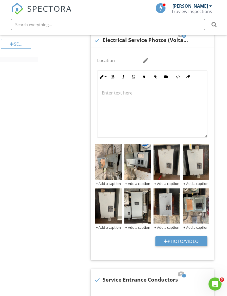
scroll to position [0, 0]
